Goal: Information Seeking & Learning: Check status

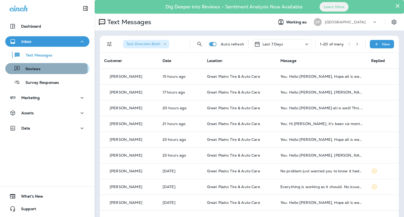
click at [31, 70] on p "Reviews" at bounding box center [30, 69] width 20 height 5
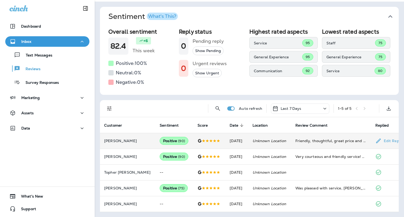
click at [160, 140] on div "Positive ( 90 )" at bounding box center [174, 141] width 29 height 8
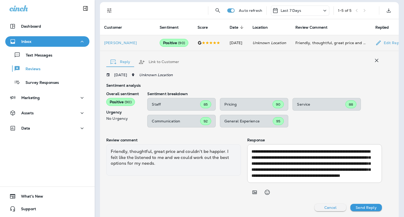
scroll to position [127, 0]
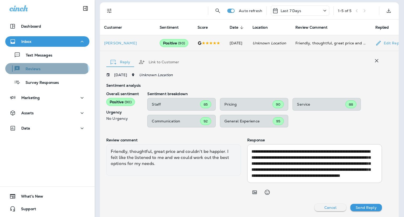
click at [38, 73] on button "Reviews" at bounding box center [47, 68] width 84 height 11
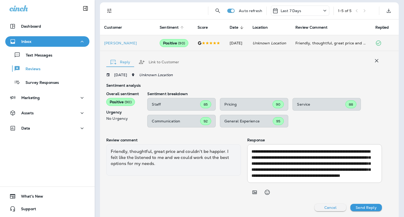
click at [160, 27] on span "Sentiment" at bounding box center [169, 27] width 19 height 4
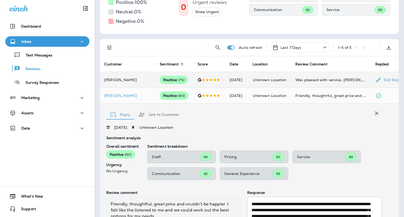
scroll to position [63, 0]
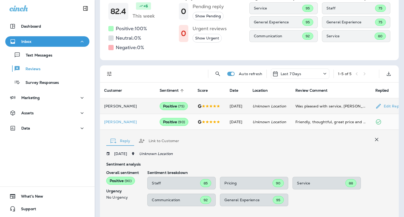
click at [160, 106] on div "Positive ( 75 )" at bounding box center [174, 106] width 28 height 8
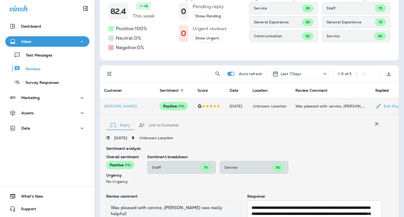
scroll to position [120, 0]
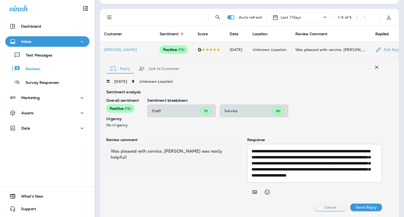
click at [27, 41] on p "Inbox" at bounding box center [26, 41] width 10 height 4
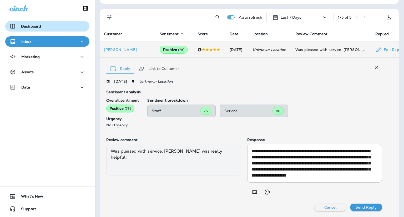
click at [24, 31] on button "Dashboard" at bounding box center [47, 26] width 84 height 11
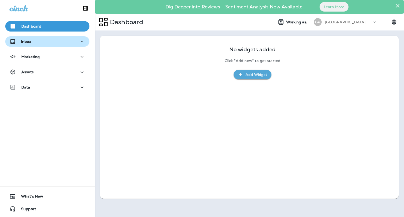
click at [24, 42] on p "Inbox" at bounding box center [26, 41] width 10 height 4
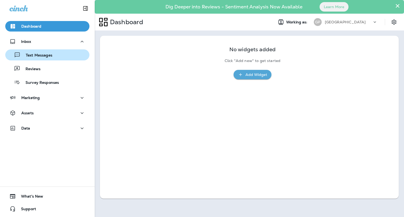
click at [27, 54] on p "Text Messages" at bounding box center [37, 55] width 32 height 5
